Goal: Information Seeking & Learning: Learn about a topic

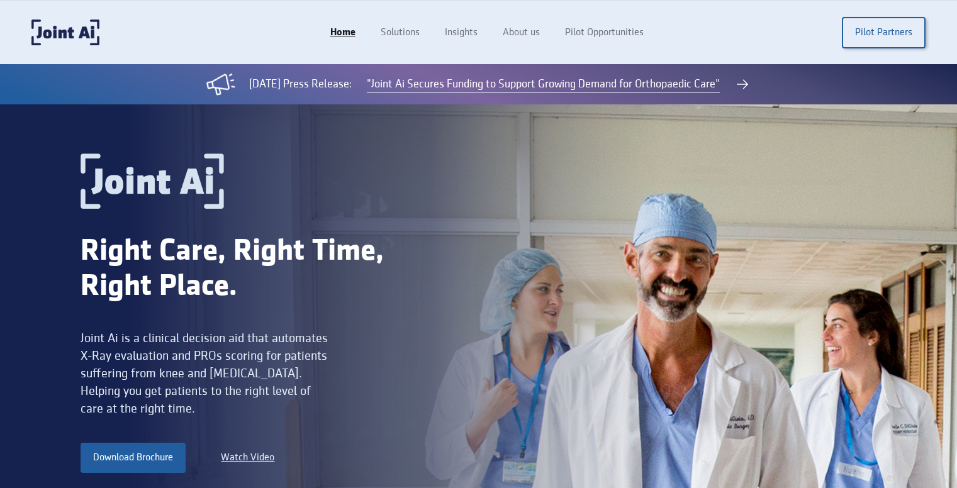
click at [253, 289] on div "Right Care, Right Time, Right Place." at bounding box center [260, 269] width 358 height 70
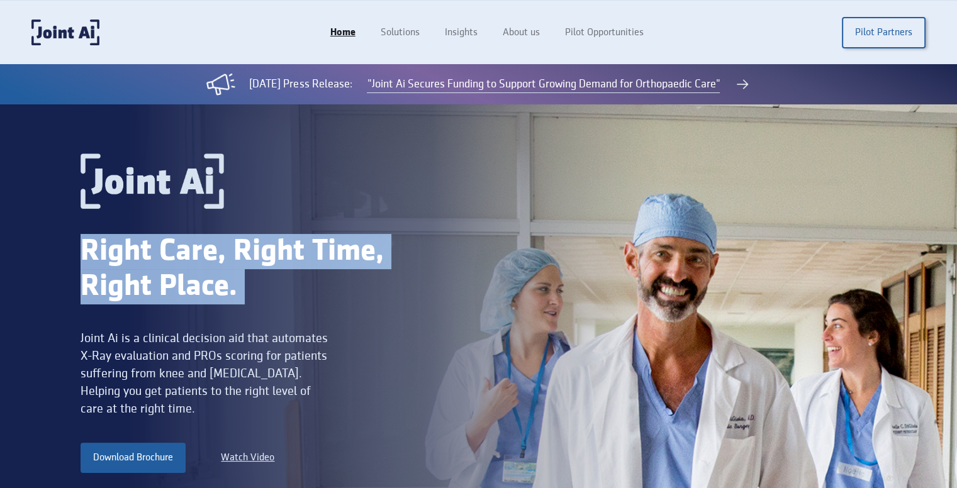
click at [253, 289] on div "Right Care, Right Time, Right Place." at bounding box center [260, 269] width 358 height 70
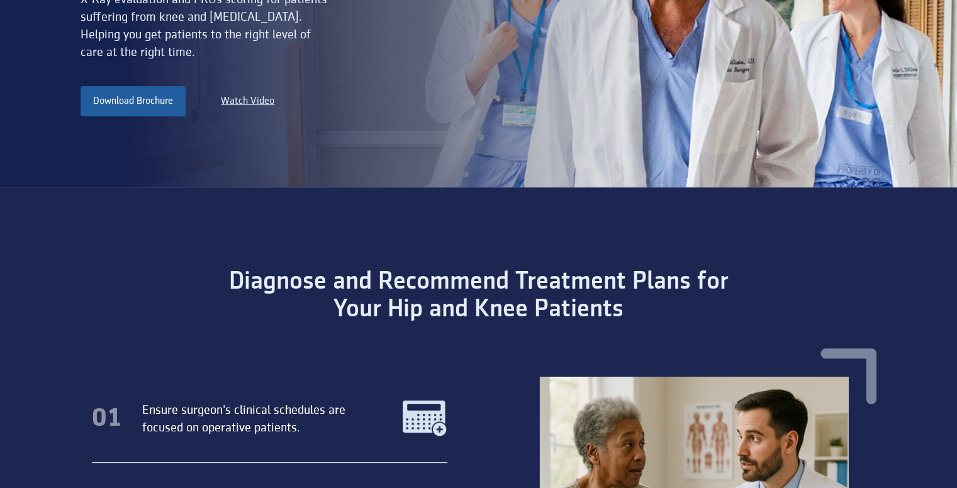
scroll to position [356, 0]
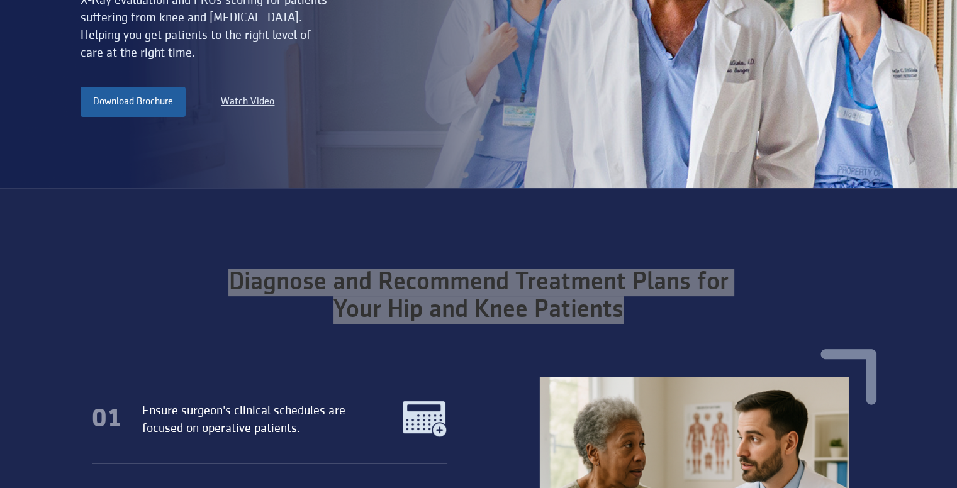
drag, startPoint x: 230, startPoint y: 279, endPoint x: 635, endPoint y: 323, distance: 408.0
click at [635, 323] on div "Diagnose and Recommend Treatment Plans for Your Hip and Knee Patients" at bounding box center [478, 296] width 585 height 55
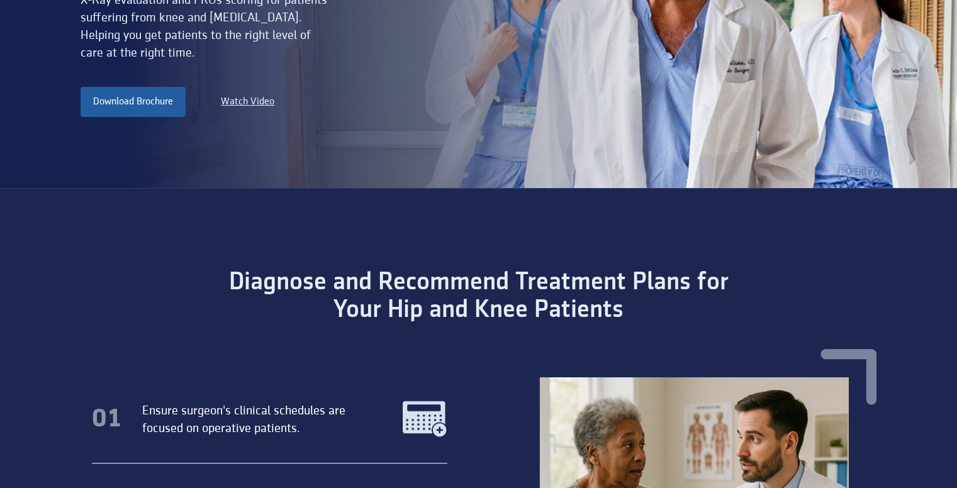
click at [635, 323] on div "Diagnose and Recommend Treatment Plans for Your Hip and Knee Patients" at bounding box center [478, 296] width 585 height 55
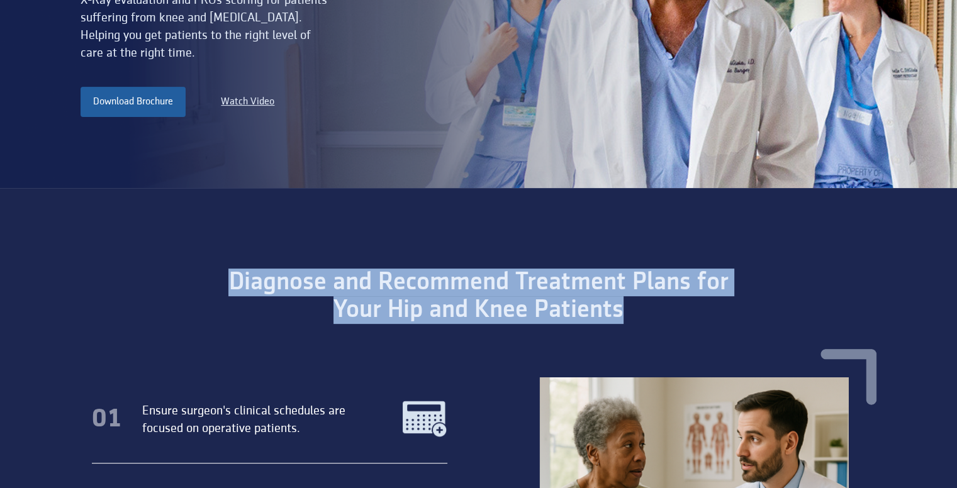
drag, startPoint x: 230, startPoint y: 282, endPoint x: 719, endPoint y: 305, distance: 489.9
click at [719, 305] on div "Diagnose and Recommend Treatment Plans for Your Hip and Knee Patients" at bounding box center [478, 296] width 585 height 55
click at [629, 306] on div "Diagnose and Recommend Treatment Plans for Your Hip and Knee Patients" at bounding box center [478, 296] width 585 height 55
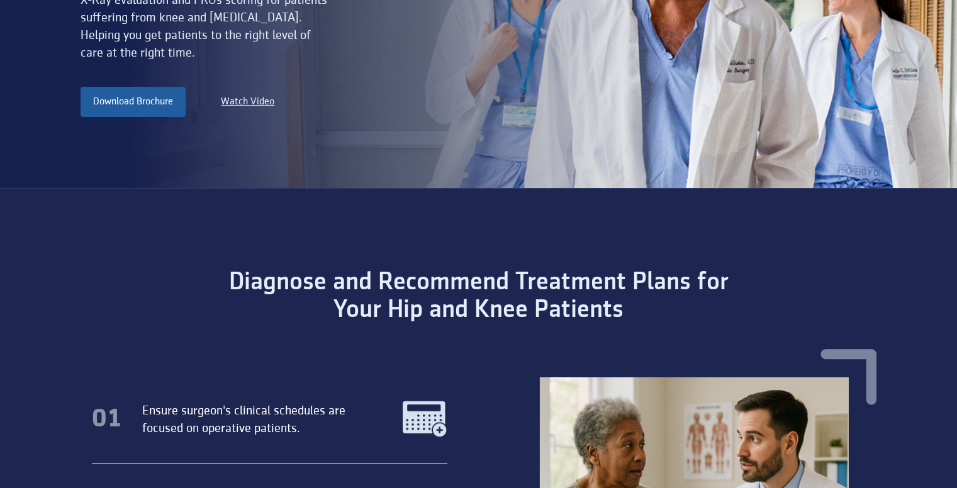
click at [629, 306] on div "Diagnose and Recommend Treatment Plans for Your Hip and Knee Patients" at bounding box center [478, 296] width 585 height 55
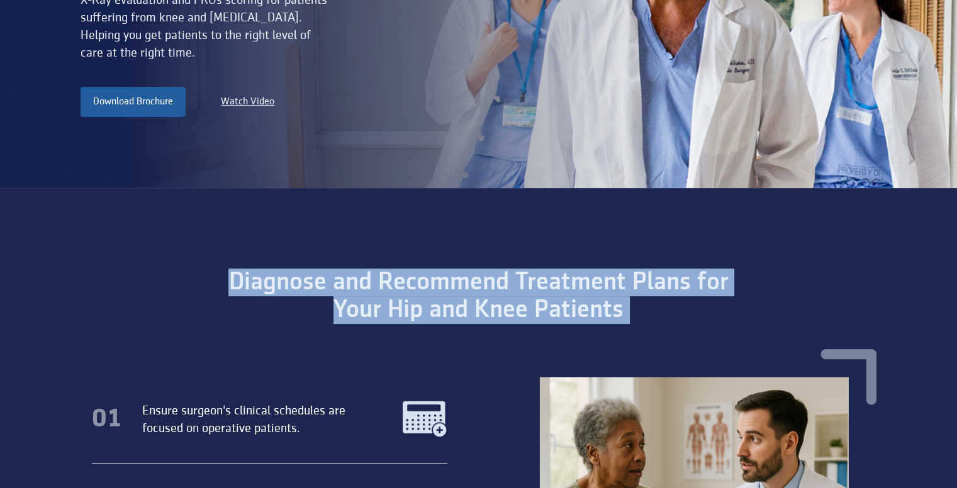
click at [629, 306] on div "Diagnose and Recommend Treatment Plans for Your Hip and Knee Patients" at bounding box center [478, 296] width 585 height 55
drag, startPoint x: 227, startPoint y: 278, endPoint x: 714, endPoint y: 316, distance: 488.9
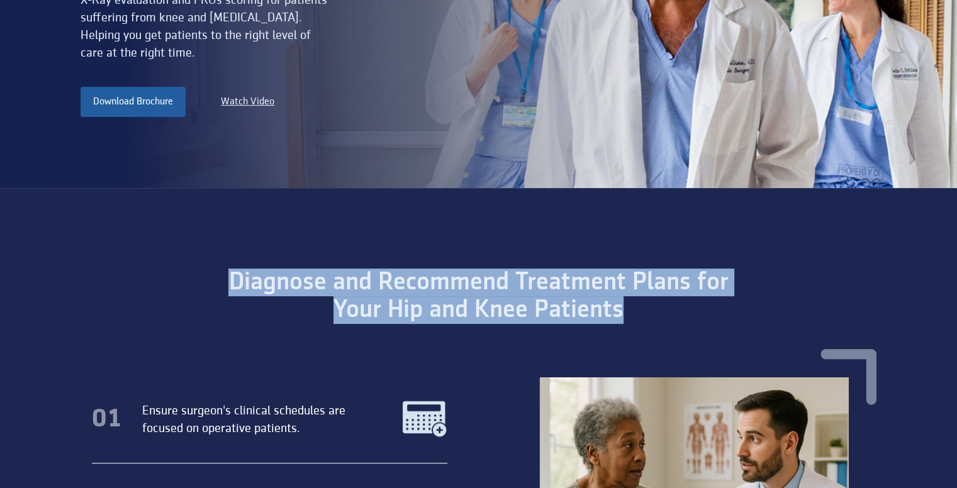
click at [714, 316] on div "Diagnose and Recommend Treatment Plans for Your Hip and Knee Patients" at bounding box center [478, 296] width 585 height 55
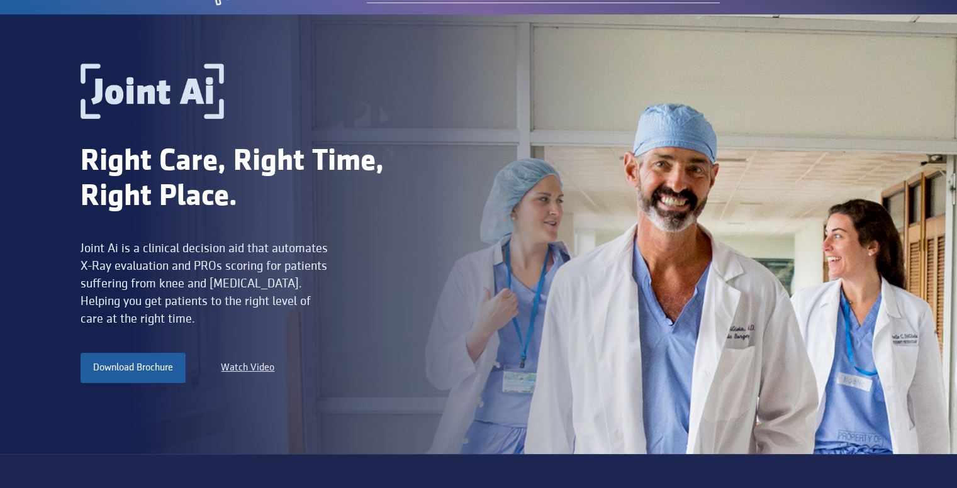
scroll to position [0, 0]
